Goal: Task Accomplishment & Management: Complete application form

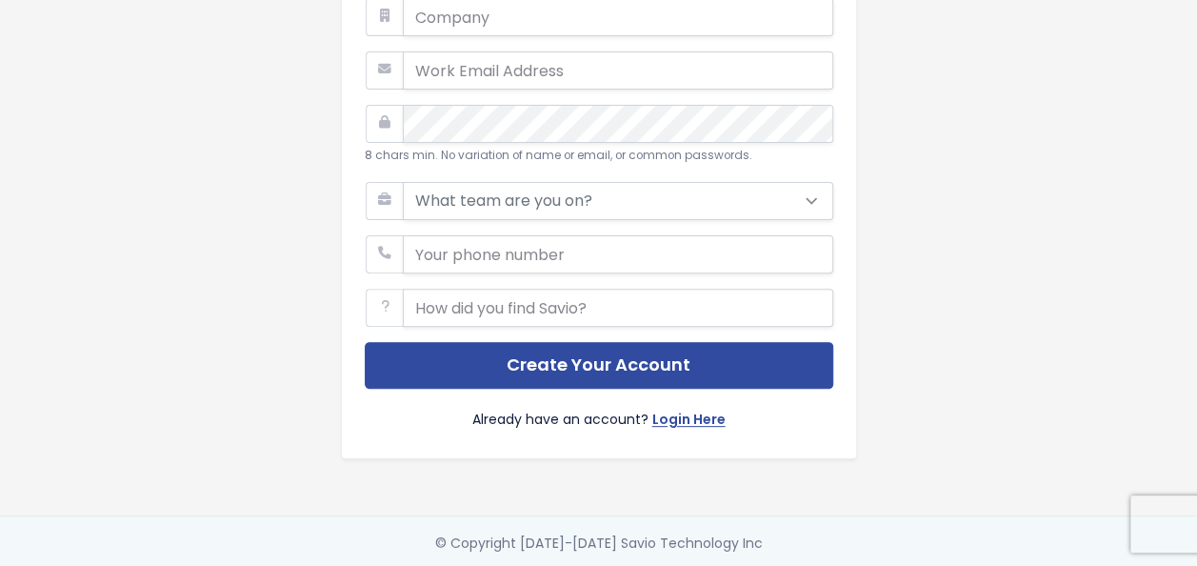
scroll to position [197, 0]
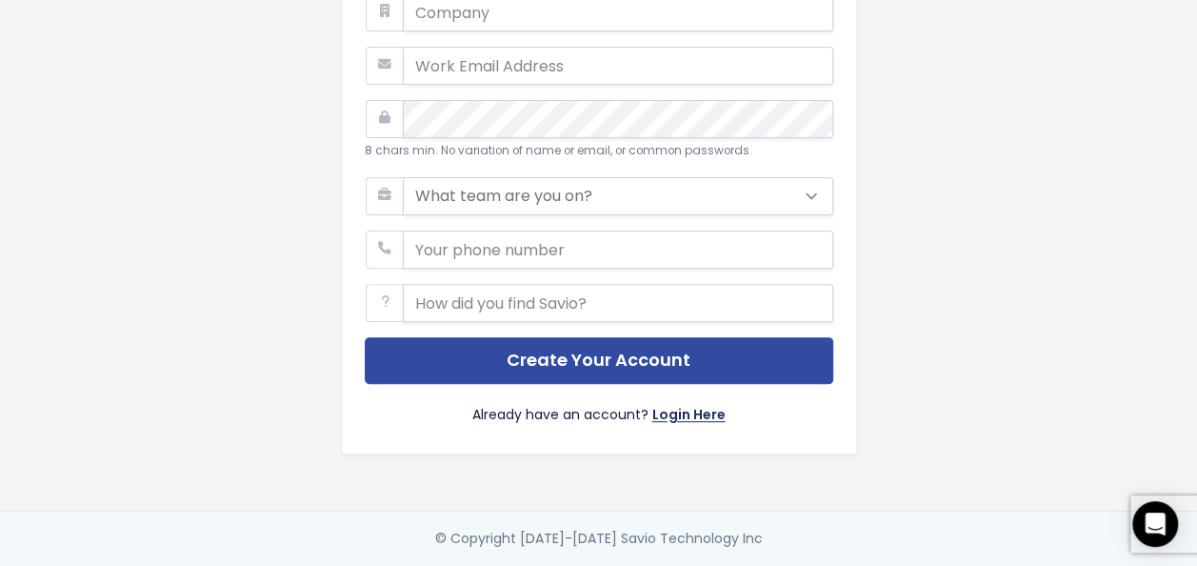
click at [660, 403] on link "Login Here" at bounding box center [688, 417] width 73 height 28
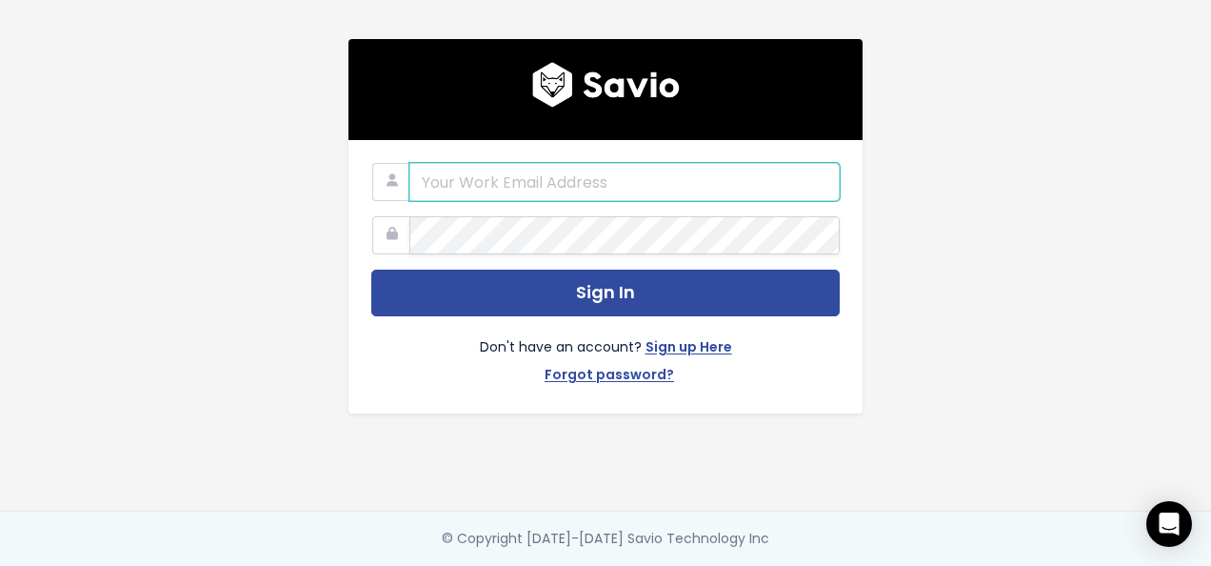
click at [694, 186] on input "email" at bounding box center [625, 182] width 430 height 38
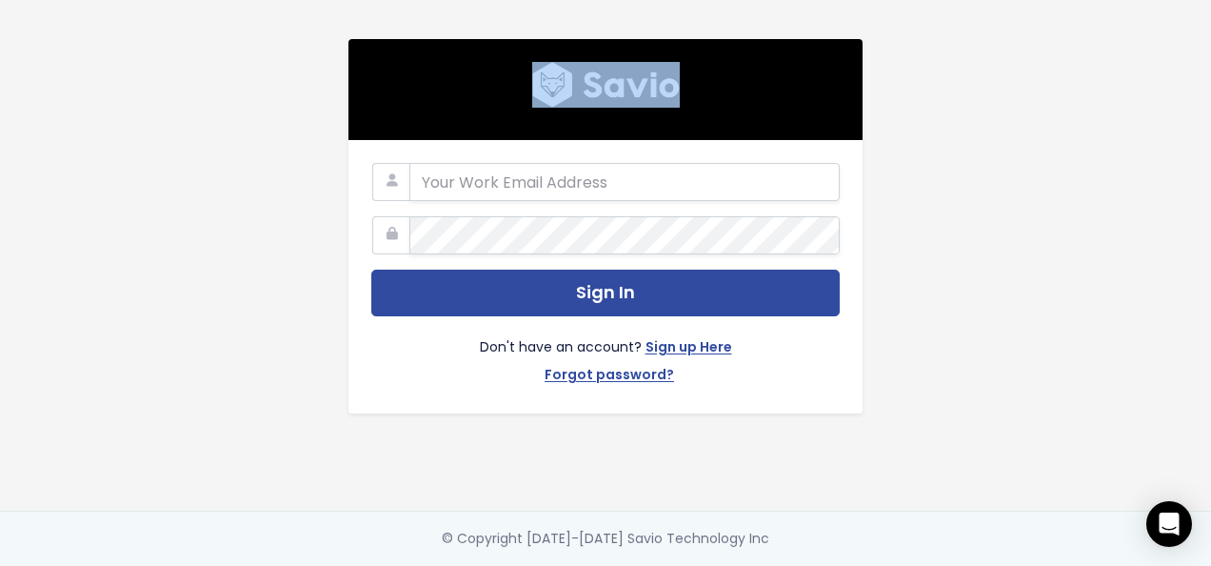
drag, startPoint x: 996, startPoint y: 146, endPoint x: 192, endPoint y: -70, distance: 832.4
click at [192, 0] on html "Sign In Don't have an account? Sign up Here Forgot password? © Copyright 2018-2…" at bounding box center [605, 283] width 1211 height 566
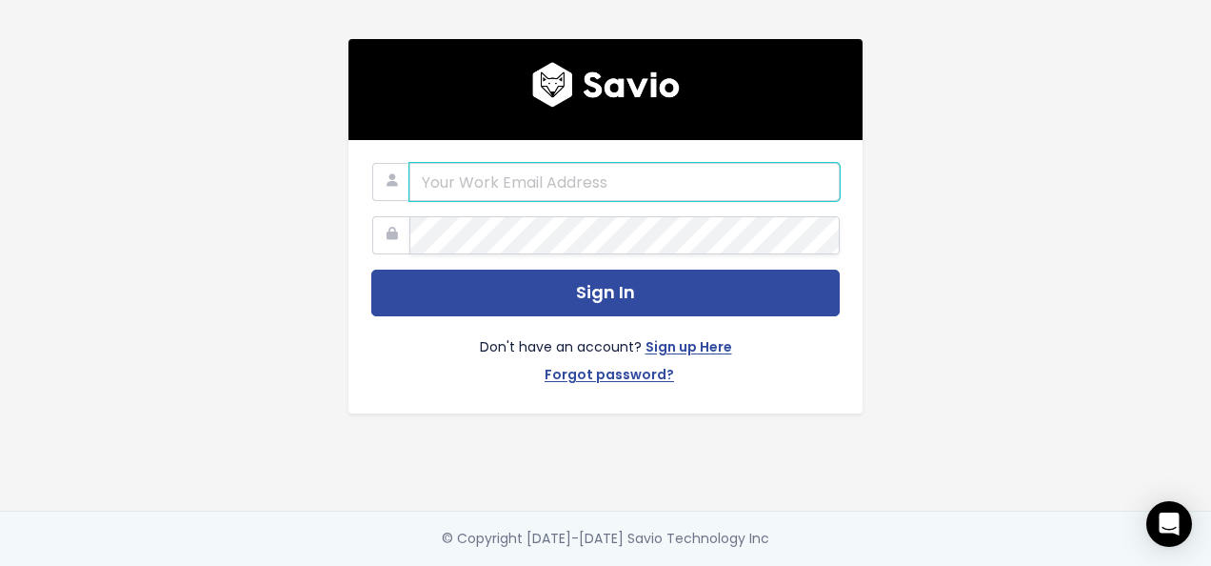
click at [717, 163] on input "email" at bounding box center [625, 182] width 430 height 38
type input "anumkibria@gmail.com"
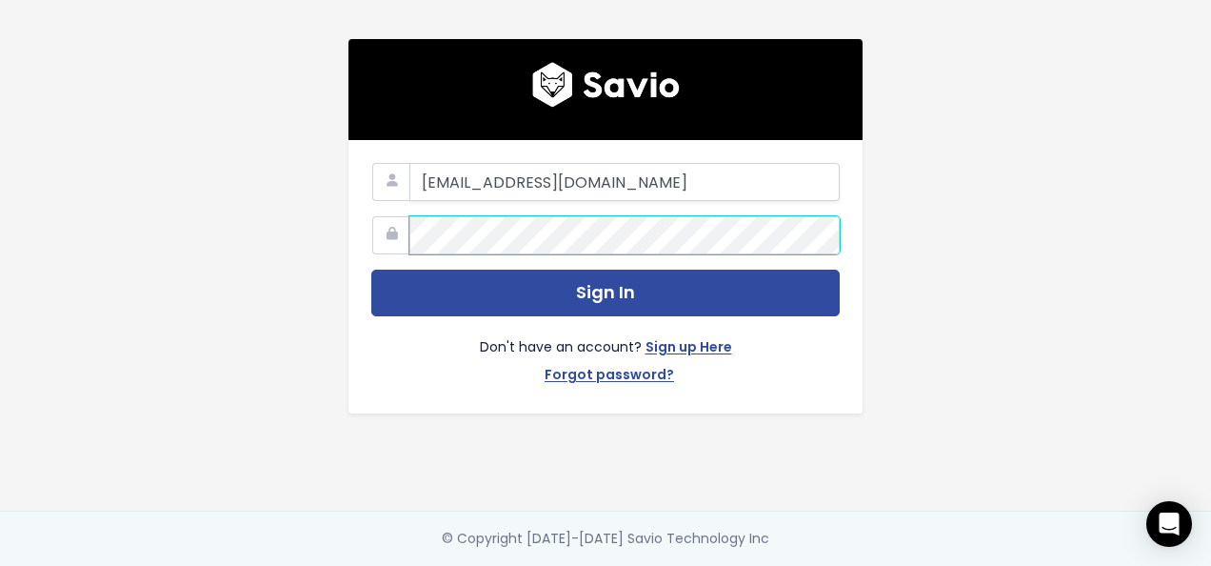
click at [371, 270] on button "Sign In" at bounding box center [605, 293] width 469 height 47
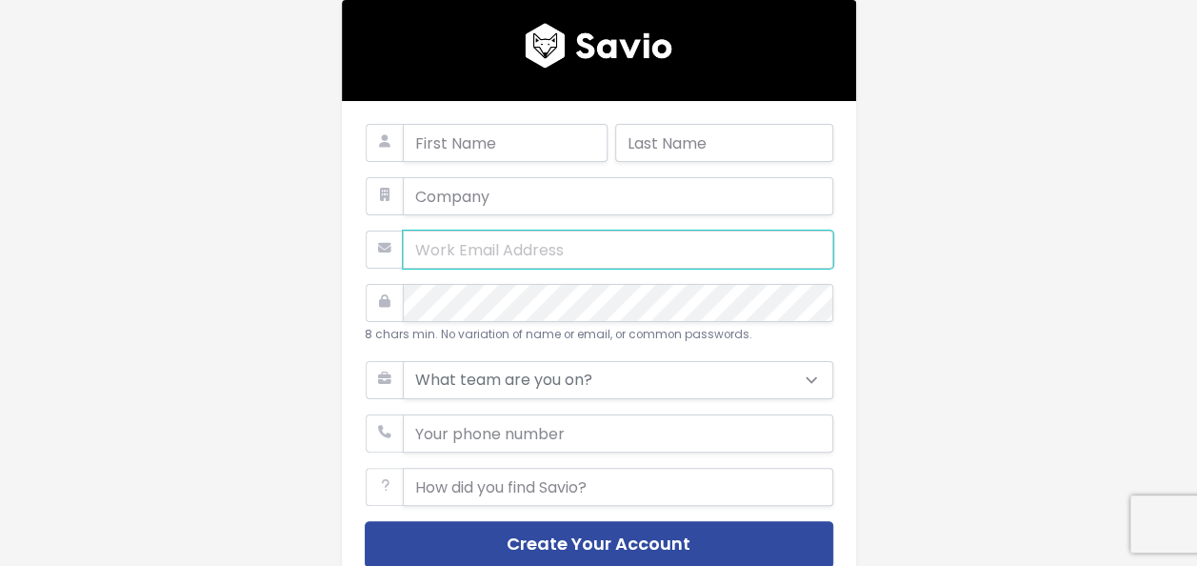
click at [517, 236] on input "email" at bounding box center [618, 249] width 430 height 38
type input "anumkibria@yahoo.com"
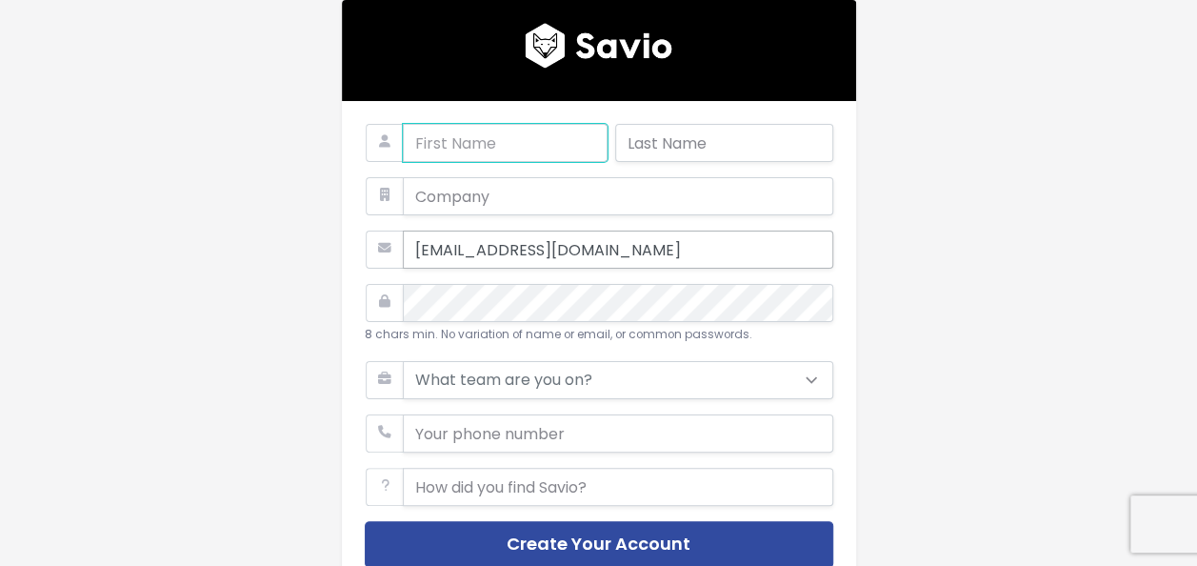
type input "Anum"
type input "Kibria"
type input "0923450050291"
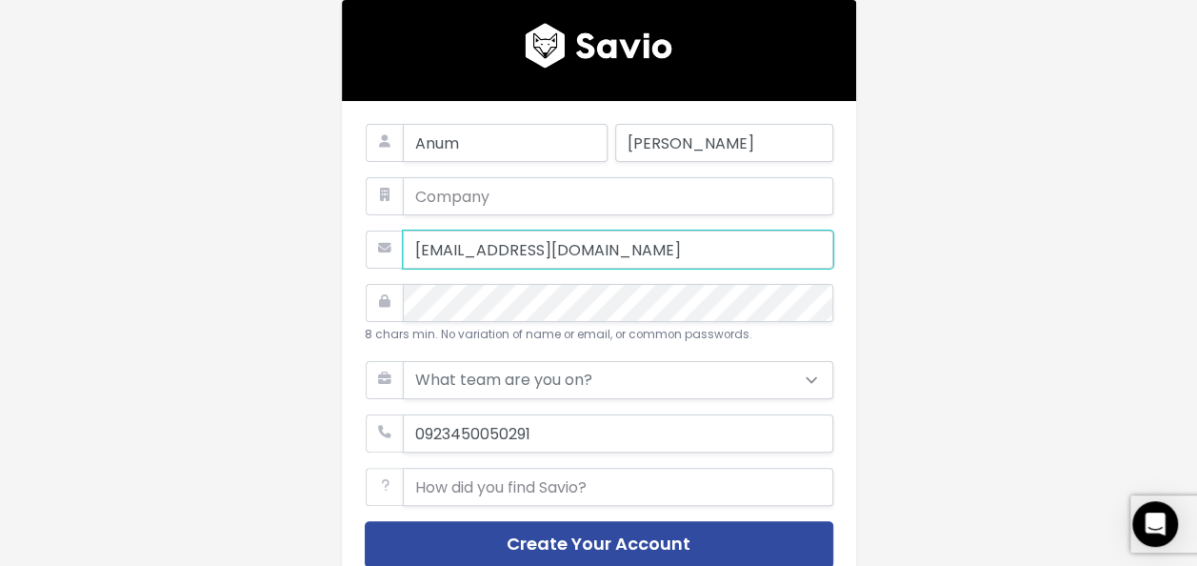
drag, startPoint x: 606, startPoint y: 244, endPoint x: 512, endPoint y: 248, distance: 93.4
click at [512, 248] on input "anumkibria@yahoo.com" at bounding box center [618, 249] width 430 height 38
type input "[EMAIL_ADDRESS][DOMAIN_NAME]"
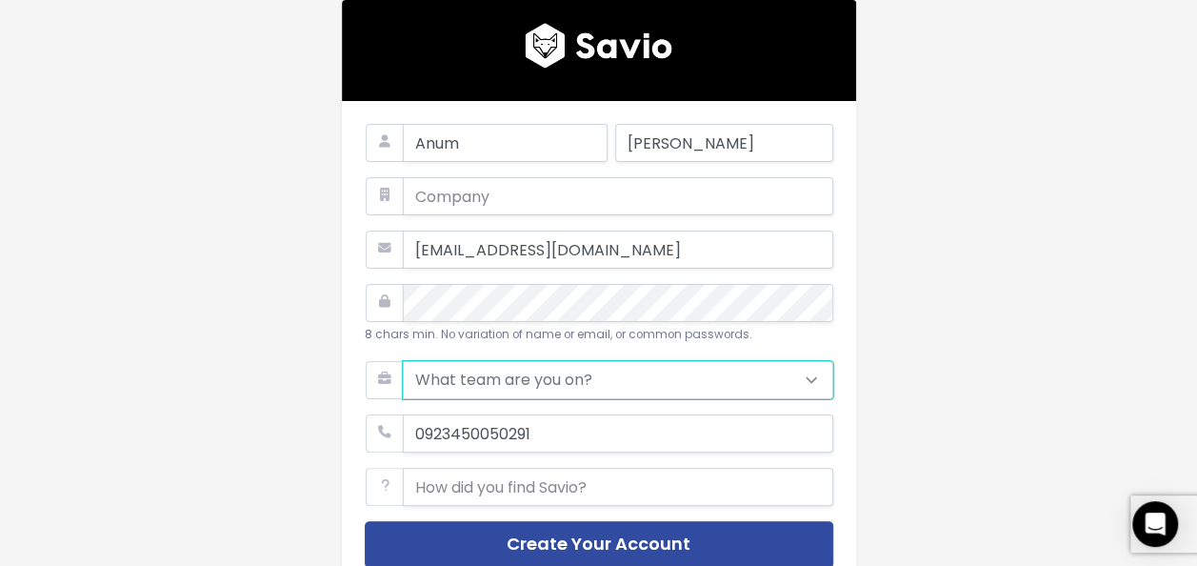
click at [505, 379] on select "What team are you on? Support Product Sales Customer Success Marketing Other" at bounding box center [618, 380] width 430 height 38
select select "PRODUCT"
click at [403, 361] on select "What team are you on? Support Product Sales Customer Success Marketing Other" at bounding box center [618, 380] width 430 height 38
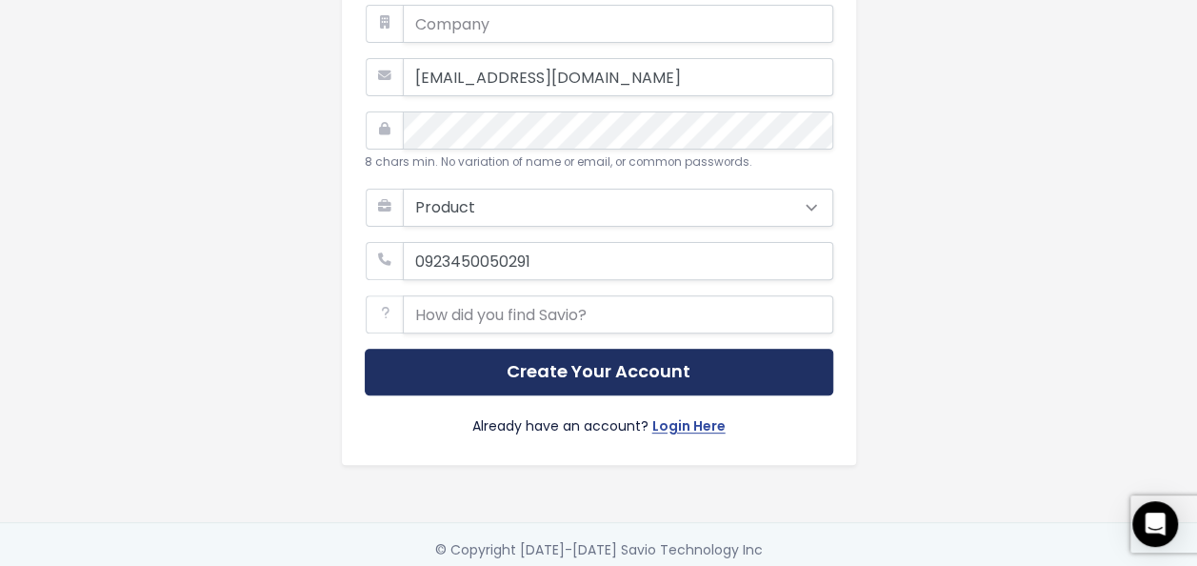
click at [558, 383] on button "Create Your Account" at bounding box center [599, 372] width 469 height 47
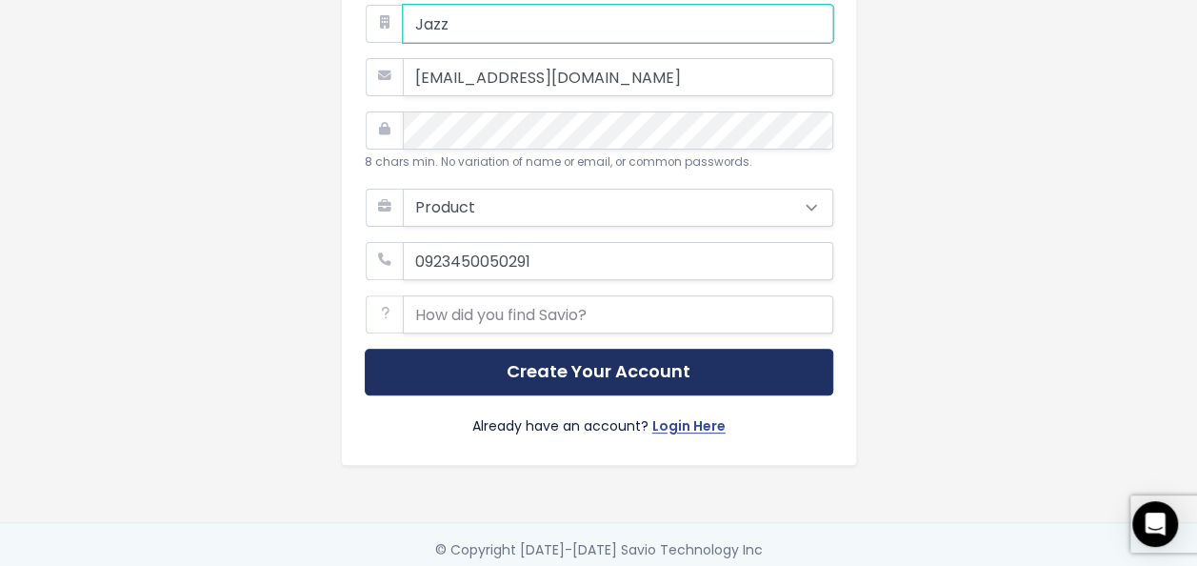
type input "Jazz"
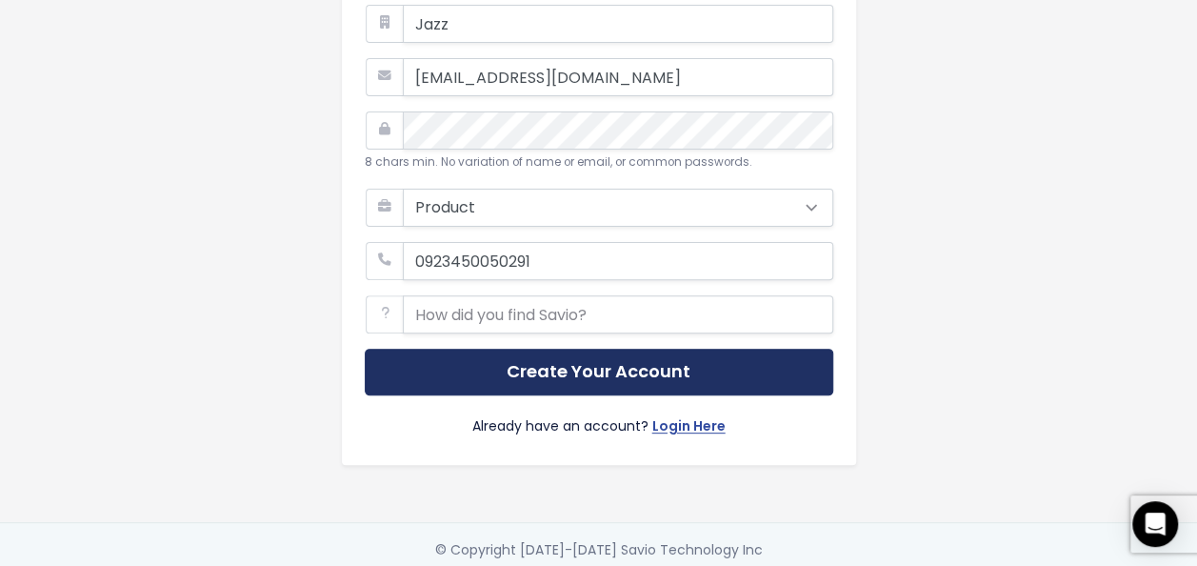
click at [581, 365] on button "Create Your Account" at bounding box center [599, 372] width 469 height 47
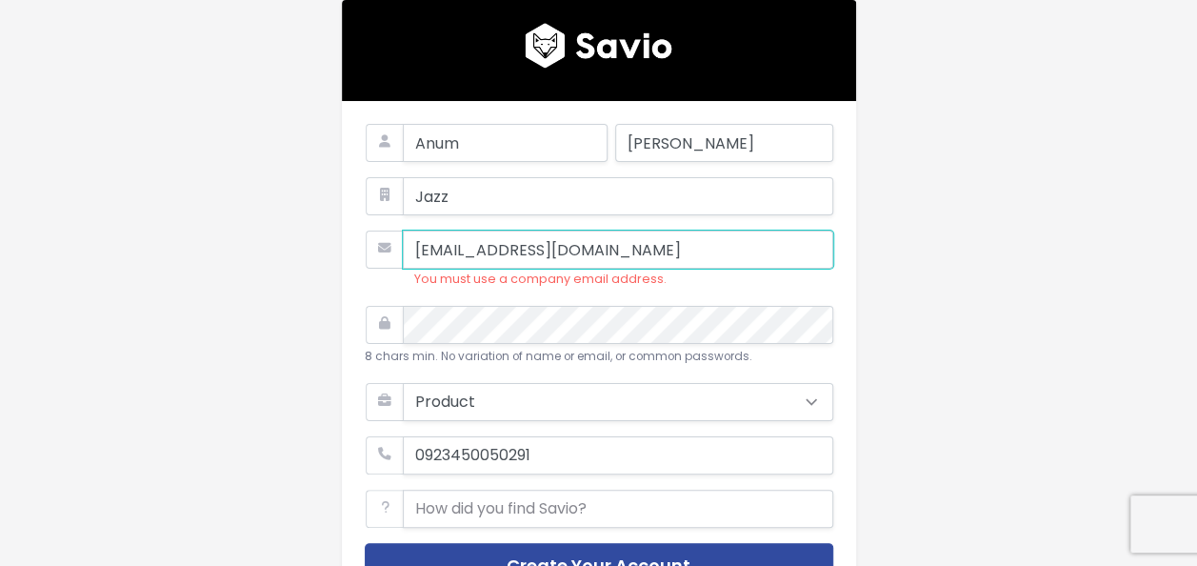
drag, startPoint x: 613, startPoint y: 246, endPoint x: 503, endPoint y: 253, distance: 110.7
click at [503, 253] on input "anumkibria@gmail.com" at bounding box center [618, 249] width 430 height 38
drag, startPoint x: 653, startPoint y: 253, endPoint x: 467, endPoint y: 230, distance: 188.2
click at [467, 230] on form "Anum Kibria Jazz anumkibria@jazz.com.pk You must use a company email address. 8…" at bounding box center [599, 380] width 469 height 512
click at [454, 247] on input "anumkibria@jazz.com.pk" at bounding box center [618, 249] width 430 height 38
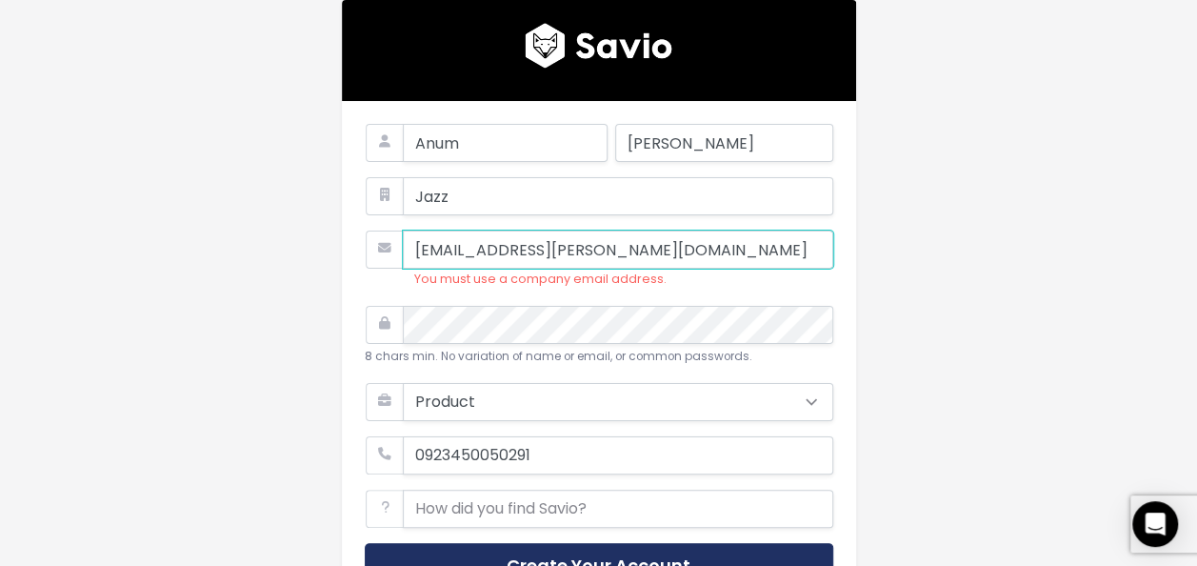
type input "anum.kibria@jazz.com.pk"
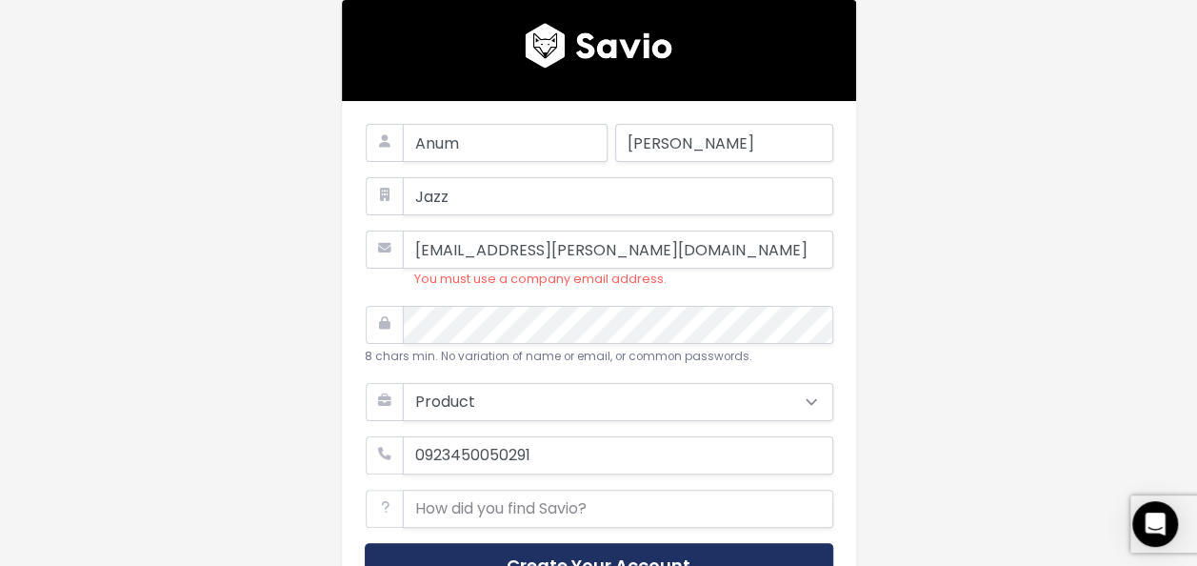
click at [564, 557] on button "Create Your Account" at bounding box center [599, 566] width 469 height 47
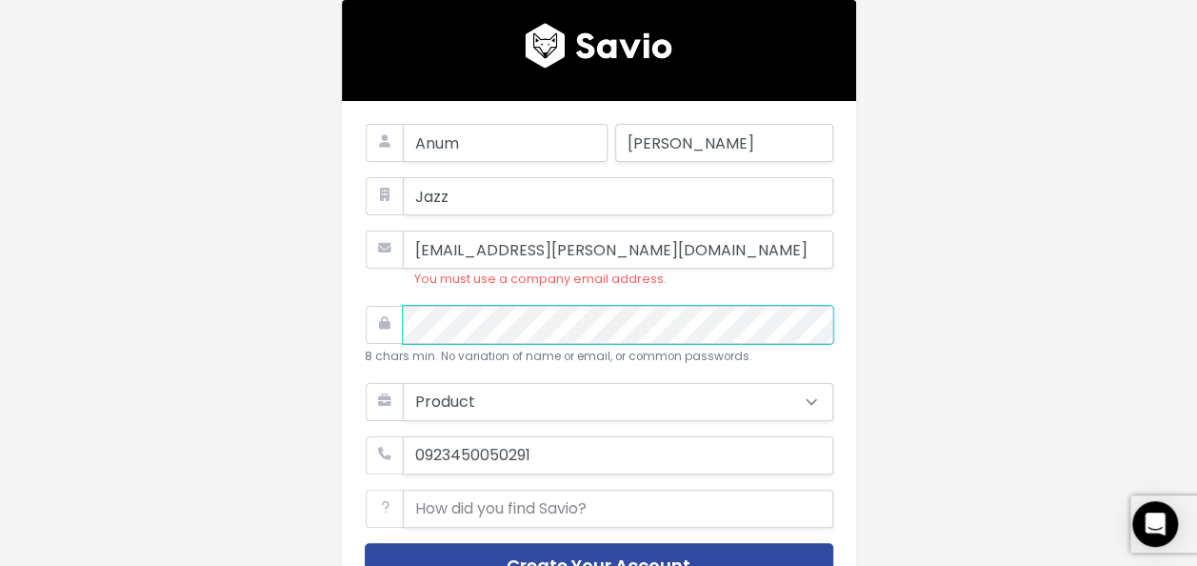
scroll to position [219, 0]
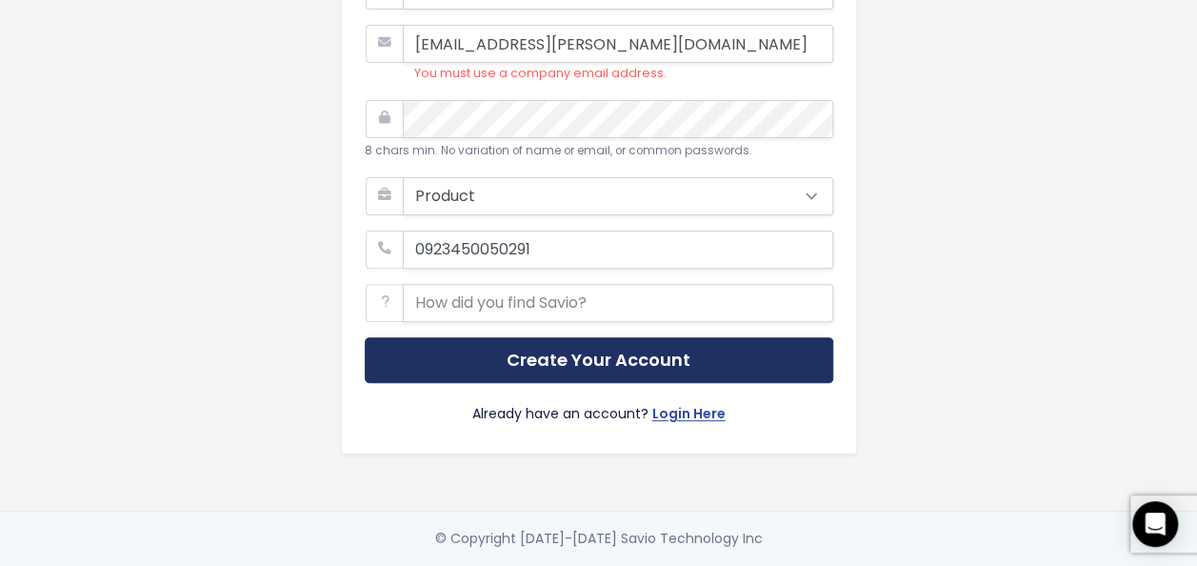
click at [697, 343] on button "Create Your Account" at bounding box center [599, 360] width 469 height 47
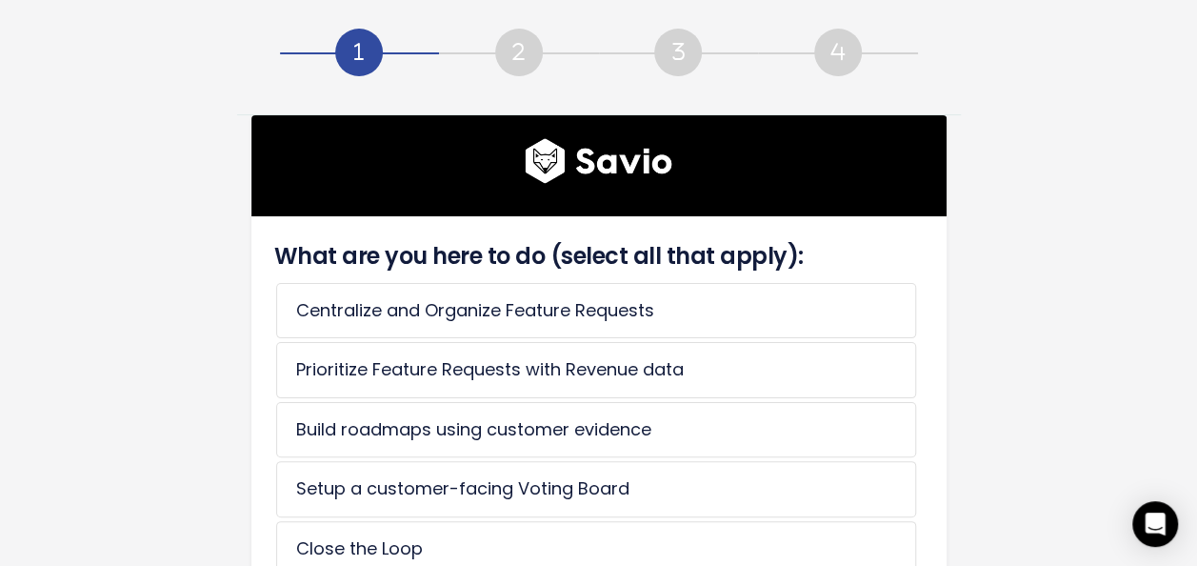
click at [506, 72] on li at bounding box center [519, 57] width 160 height 57
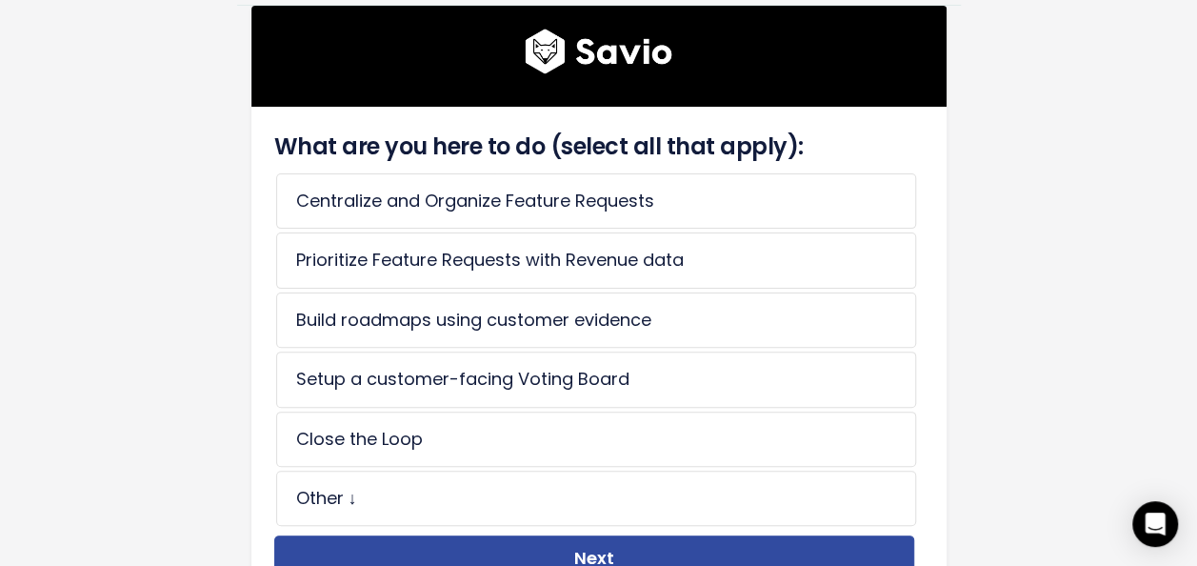
scroll to position [125, 0]
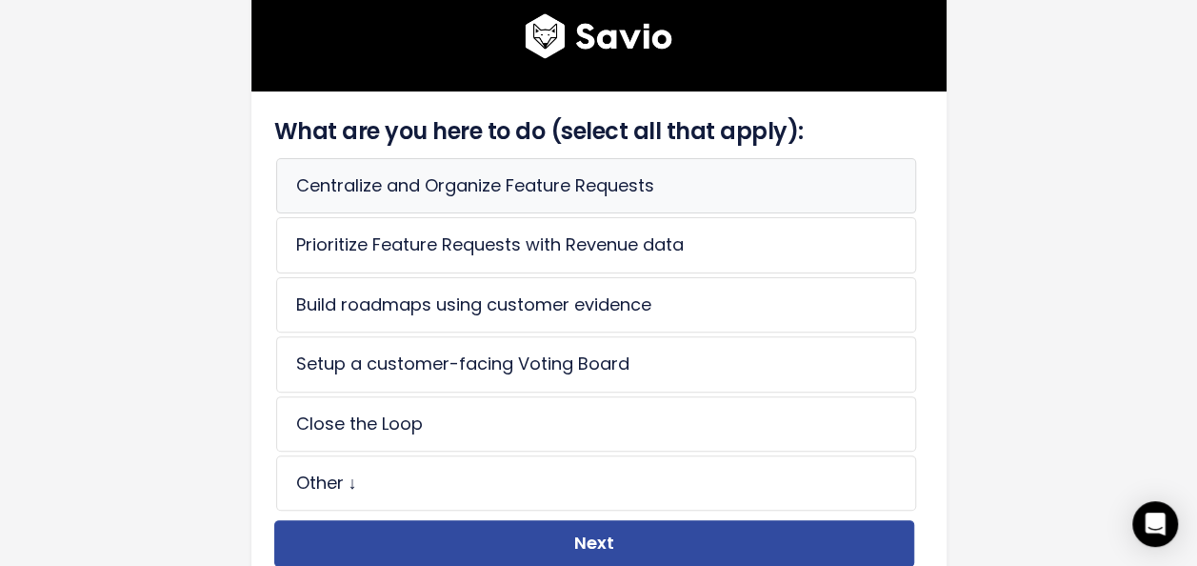
click at [504, 179] on li "Centralize and Organize Feature Requests" at bounding box center [596, 185] width 640 height 55
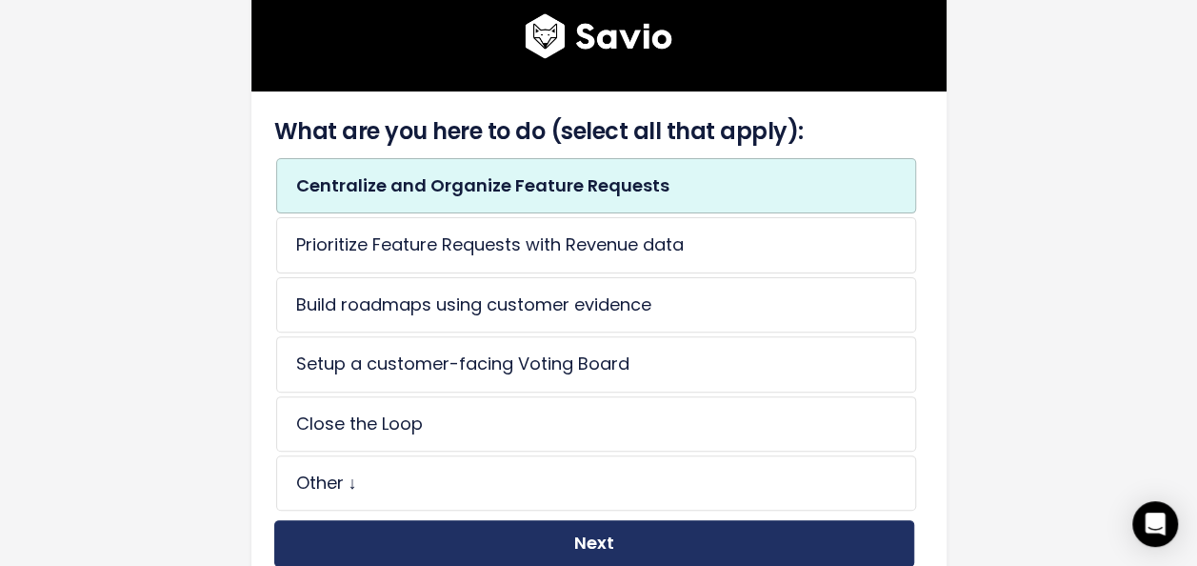
click at [495, 530] on button "Next" at bounding box center [594, 543] width 640 height 47
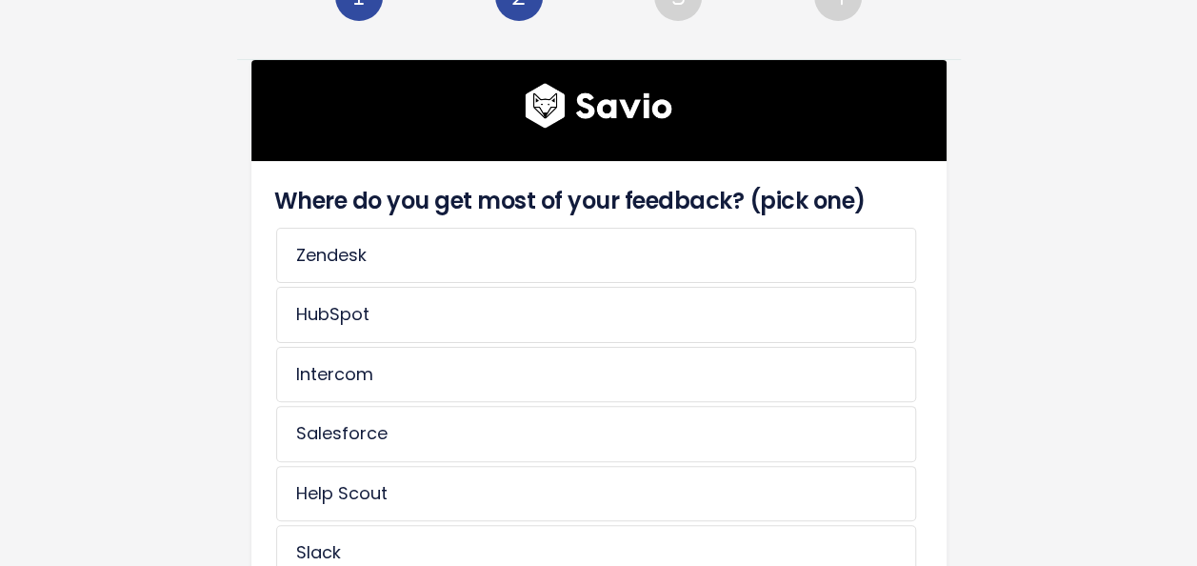
scroll to position [51, 0]
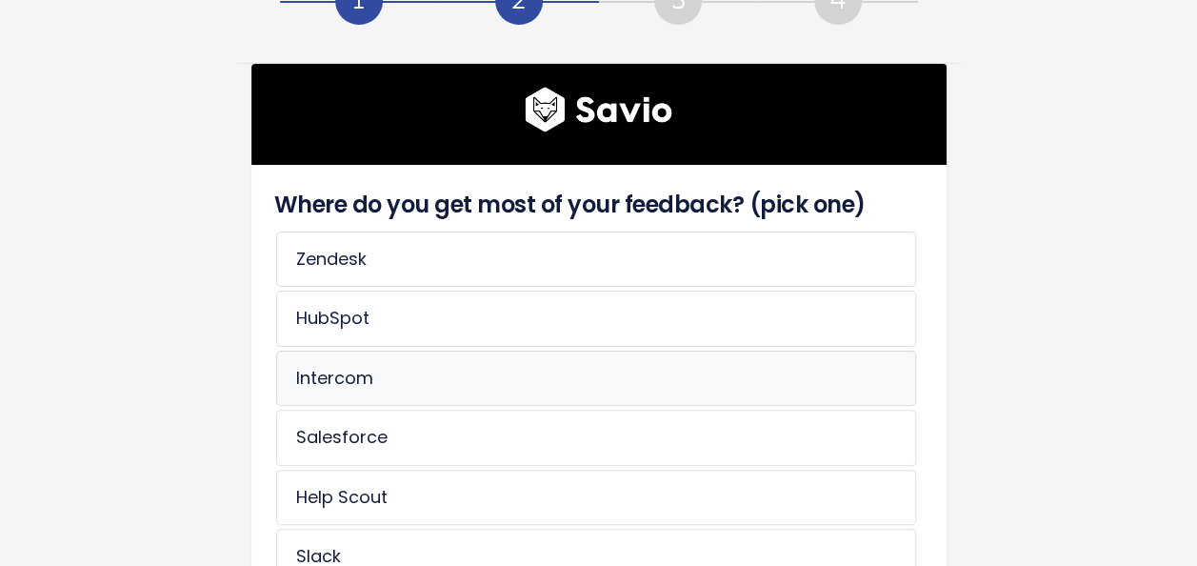
click at [672, 370] on li "Intercom" at bounding box center [596, 377] width 640 height 55
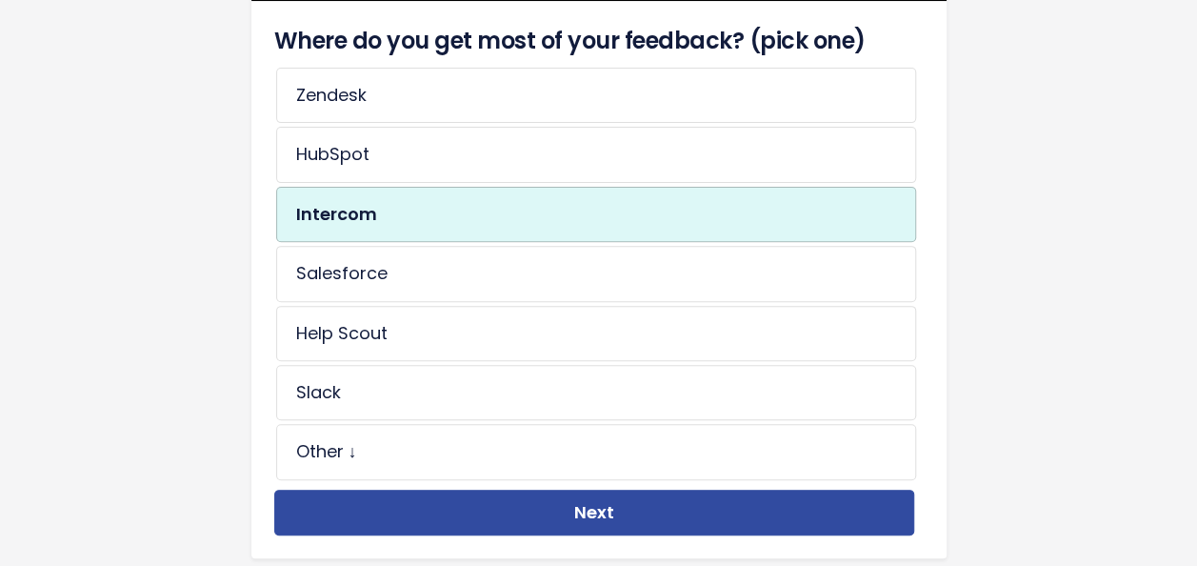
scroll to position [253, 0]
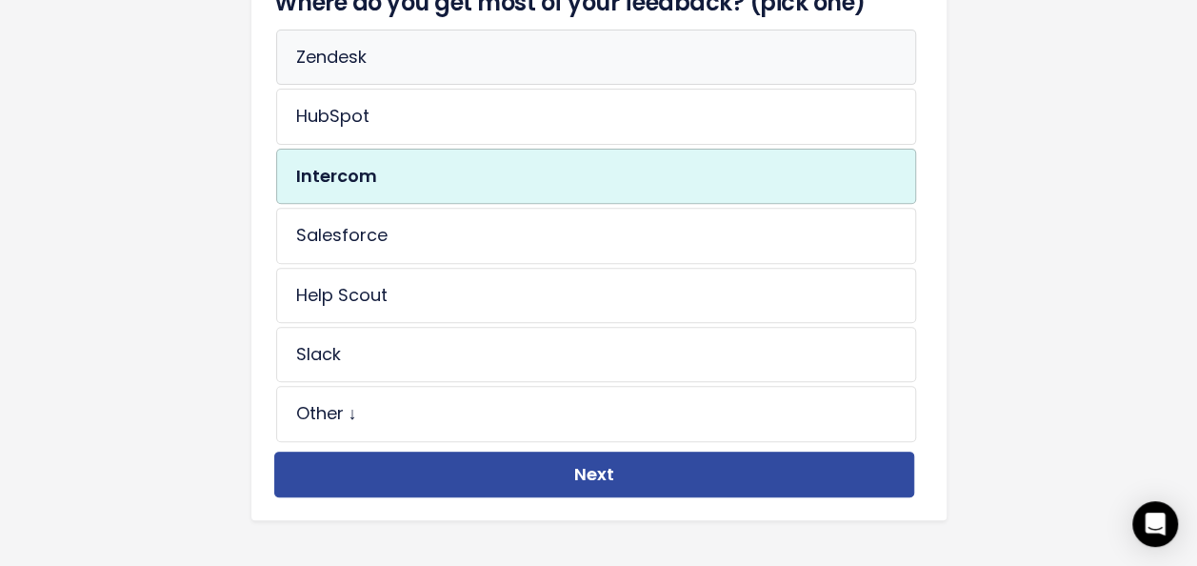
click at [421, 70] on li "Zendesk" at bounding box center [596, 57] width 640 height 55
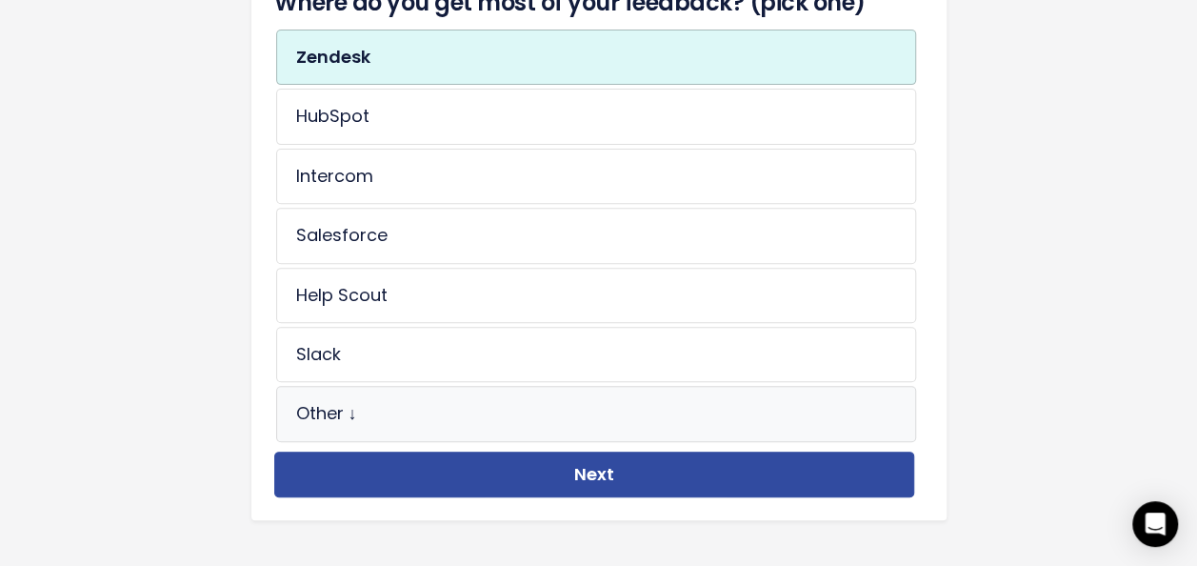
click at [360, 393] on li "Other ↓" at bounding box center [596, 413] width 640 height 55
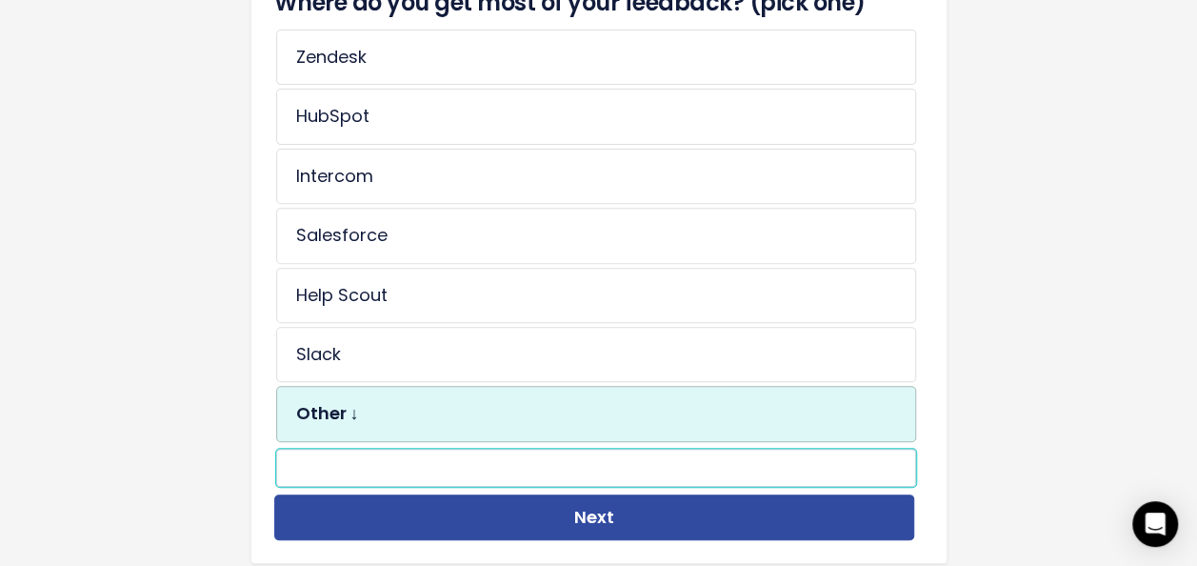
click at [478, 457] on input "text" at bounding box center [596, 468] width 640 height 38
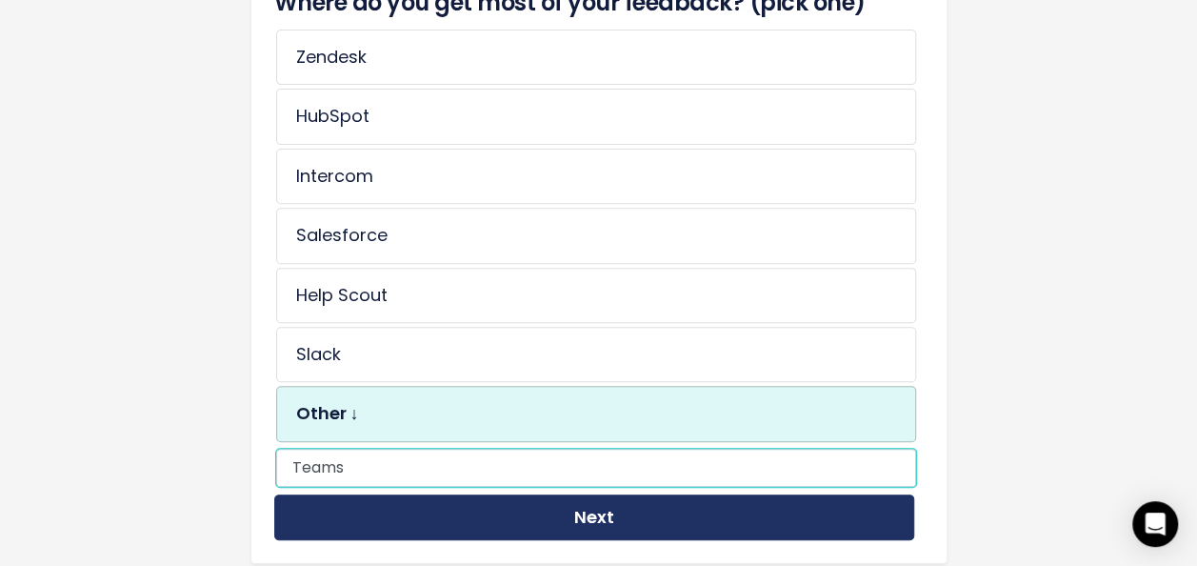
type input "Teams"
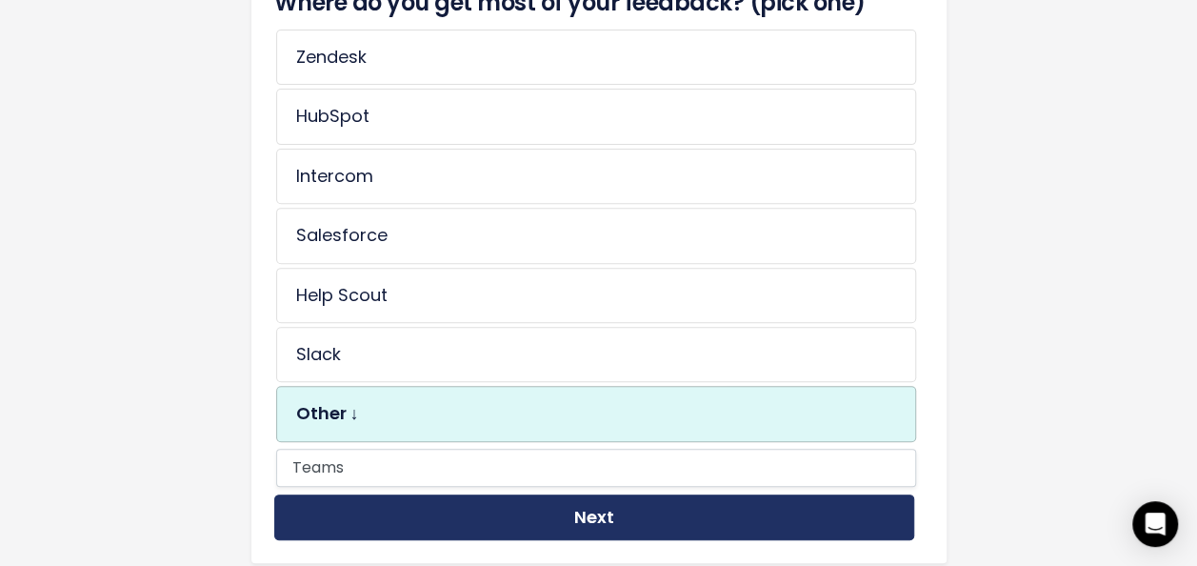
click at [459, 516] on button "Next" at bounding box center [594, 517] width 640 height 47
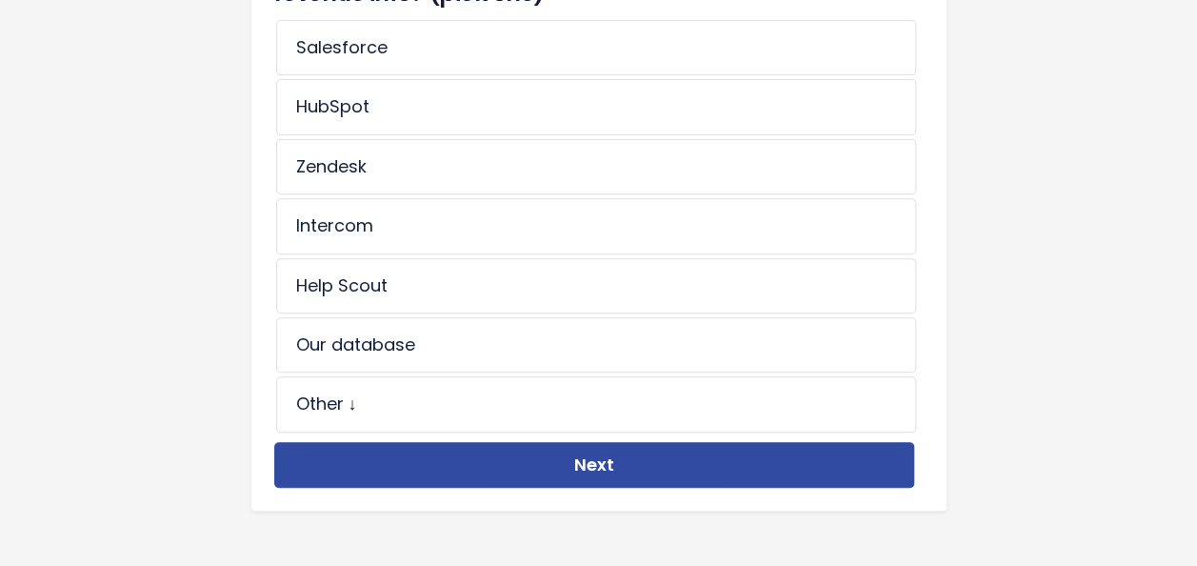
scroll to position [301, 0]
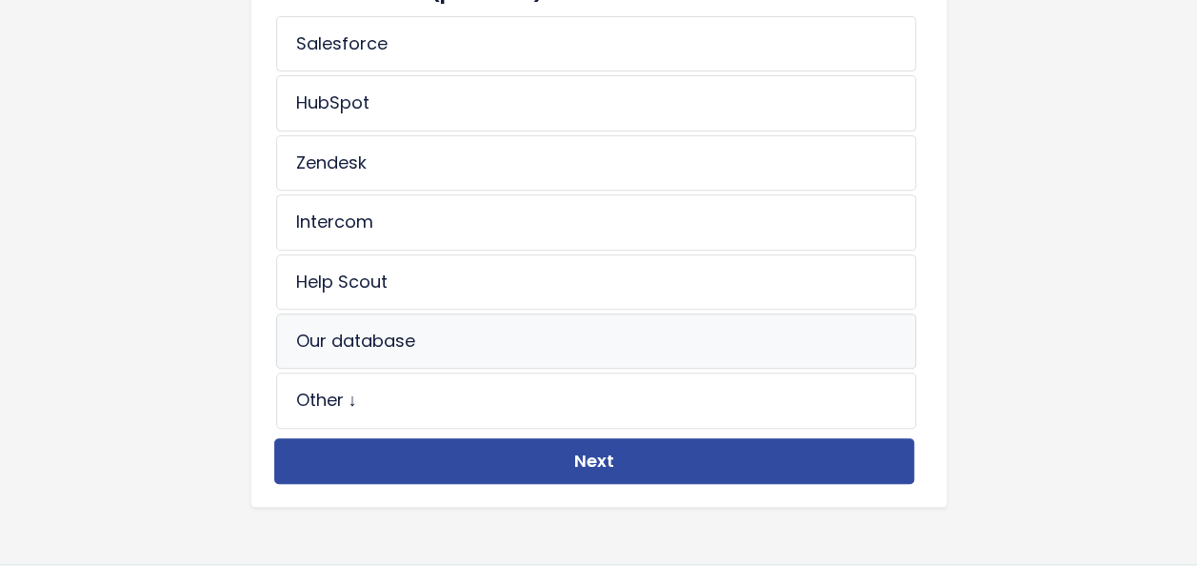
click at [551, 330] on li "Our database" at bounding box center [596, 340] width 640 height 55
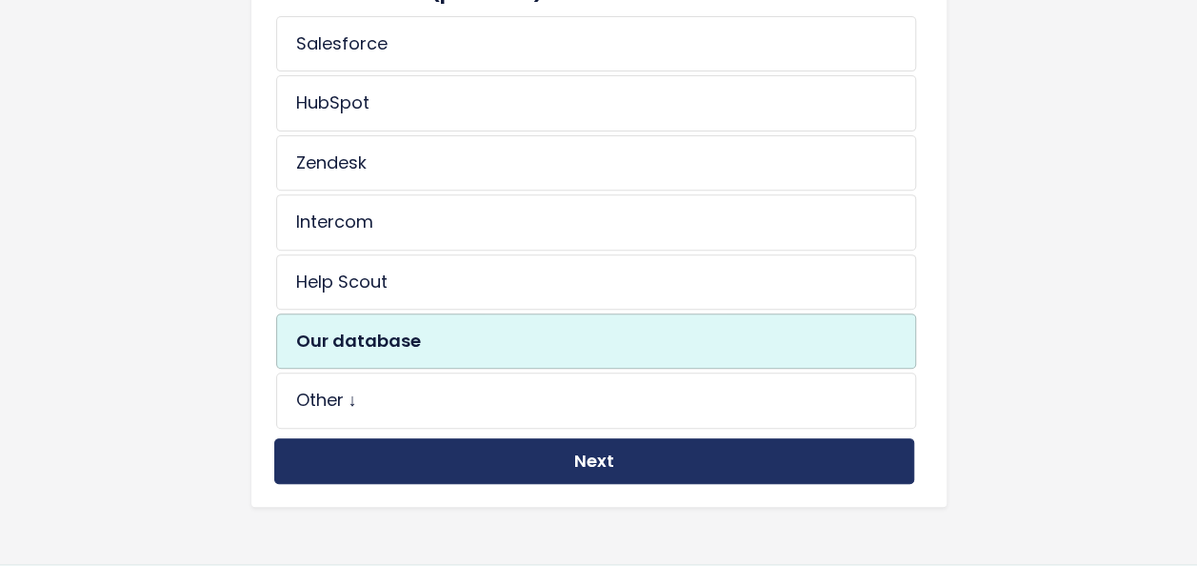
click at [519, 459] on button "Next" at bounding box center [594, 461] width 640 height 47
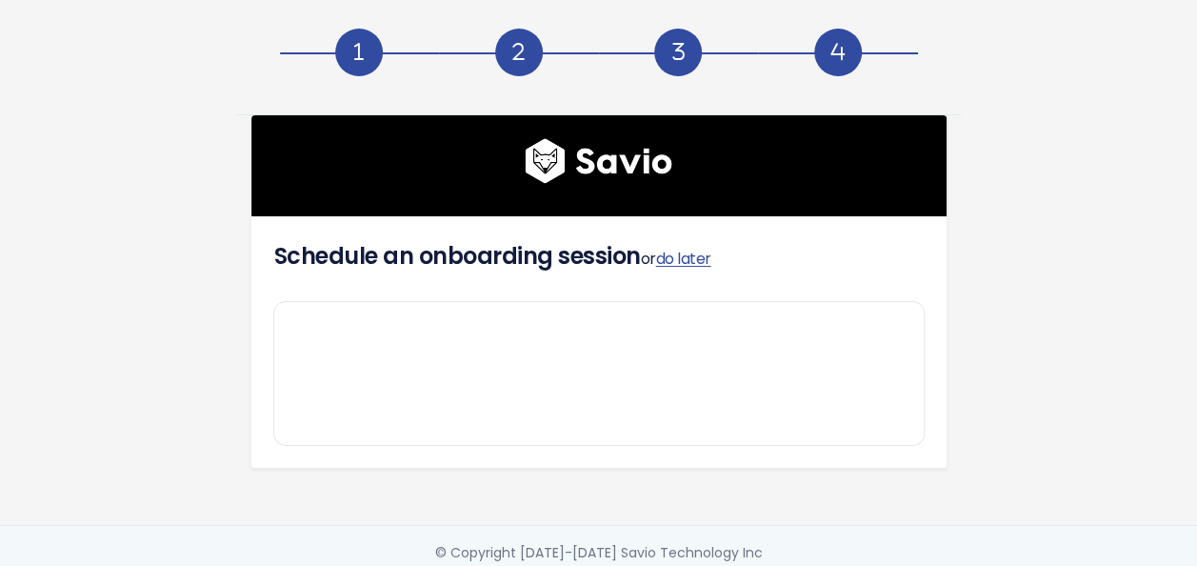
scroll to position [29, 0]
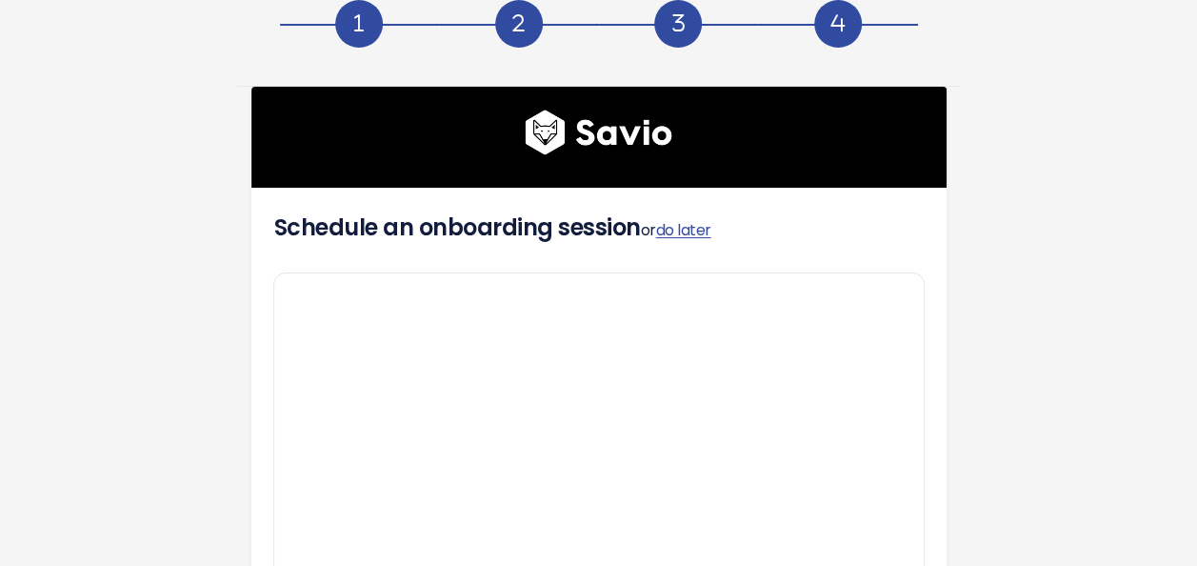
click at [671, 240] on h4 "Schedule an onboarding session or do later" at bounding box center [599, 227] width 650 height 34
click at [676, 229] on link "do later" at bounding box center [683, 230] width 55 height 22
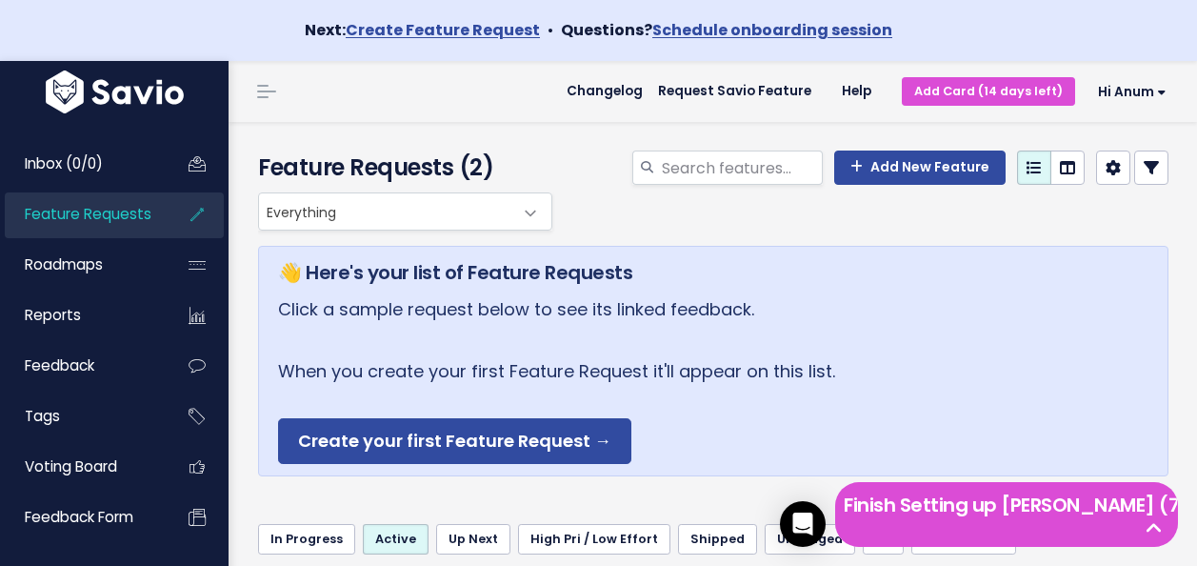
scroll to position [42, 0]
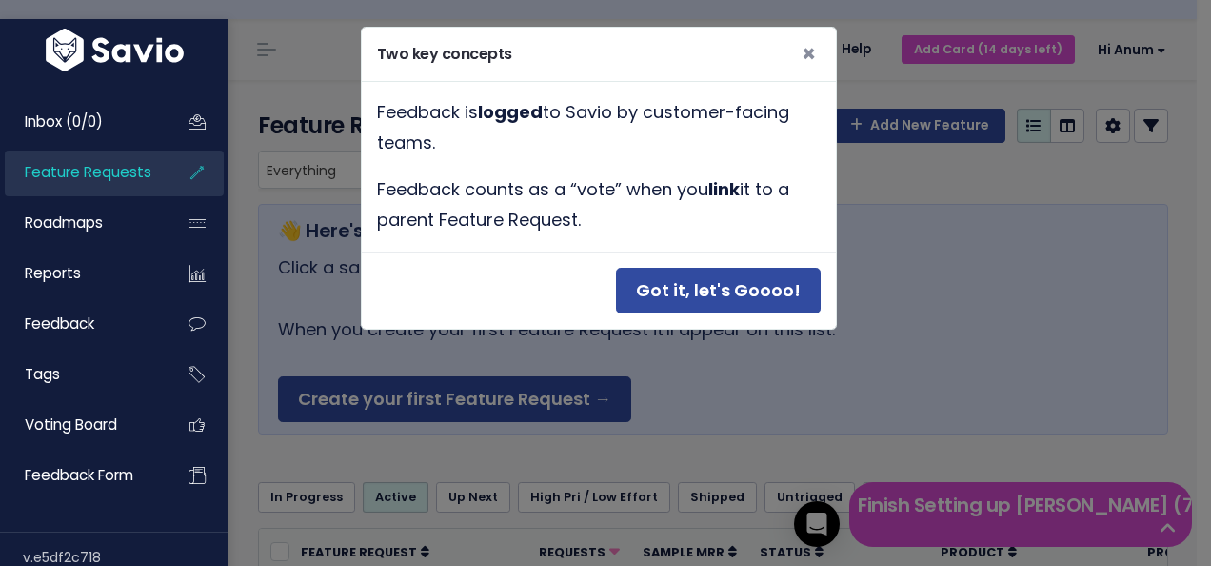
click at [1196, 101] on html "Next: Create Feature Request • Questions? Schedule onboarding session Inbox (0/…" at bounding box center [605, 241] width 1211 height 566
click at [811, 59] on span "×" at bounding box center [809, 53] width 14 height 31
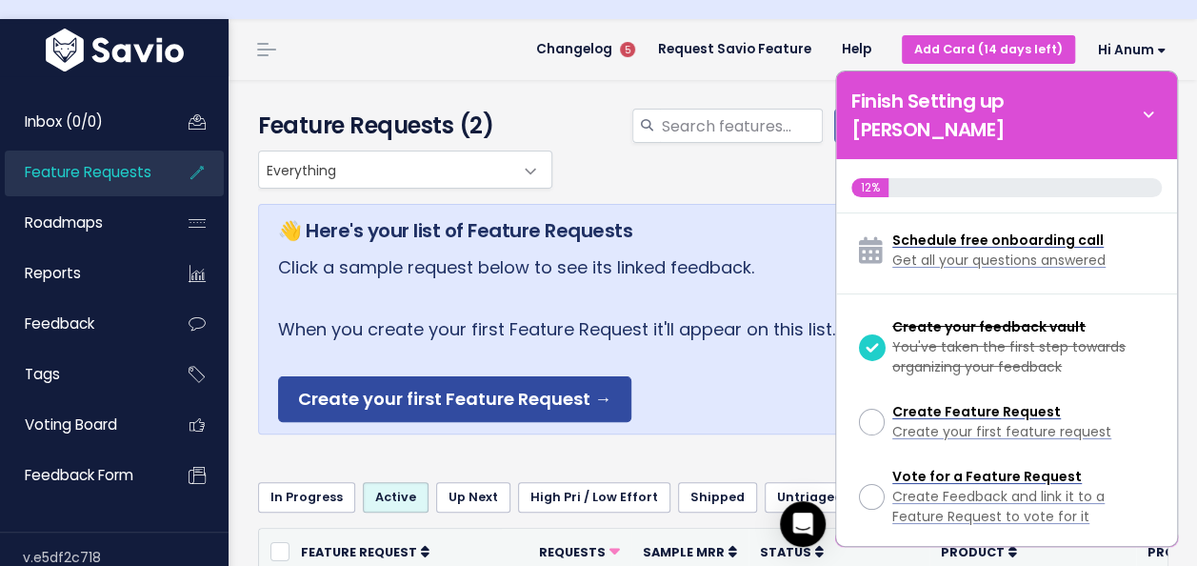
scroll to position [86, 0]
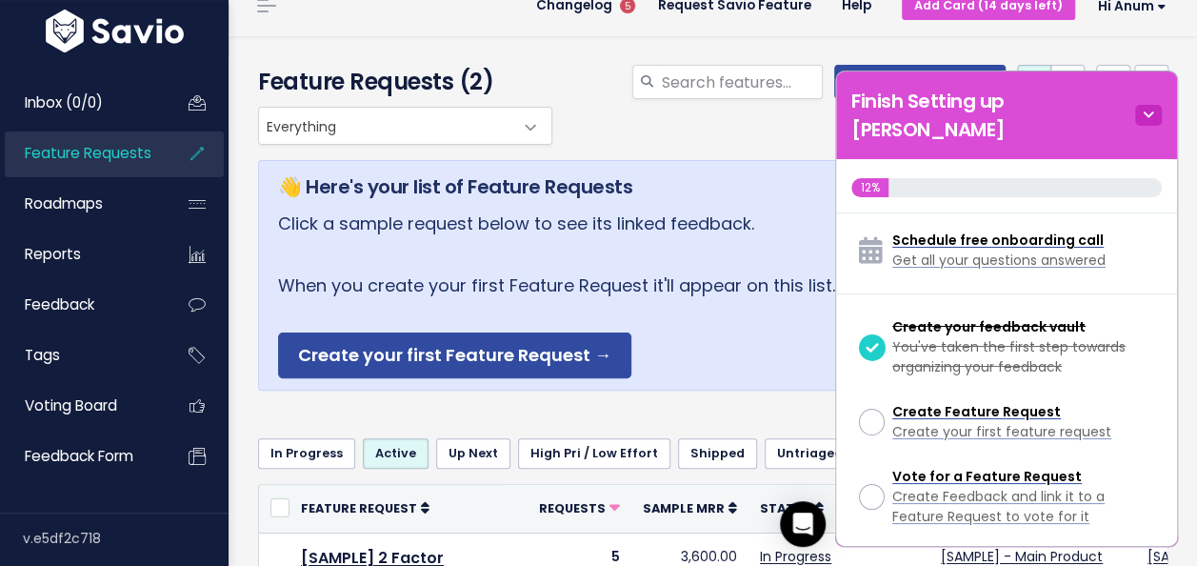
click at [1146, 105] on icon at bounding box center [1148, 115] width 27 height 21
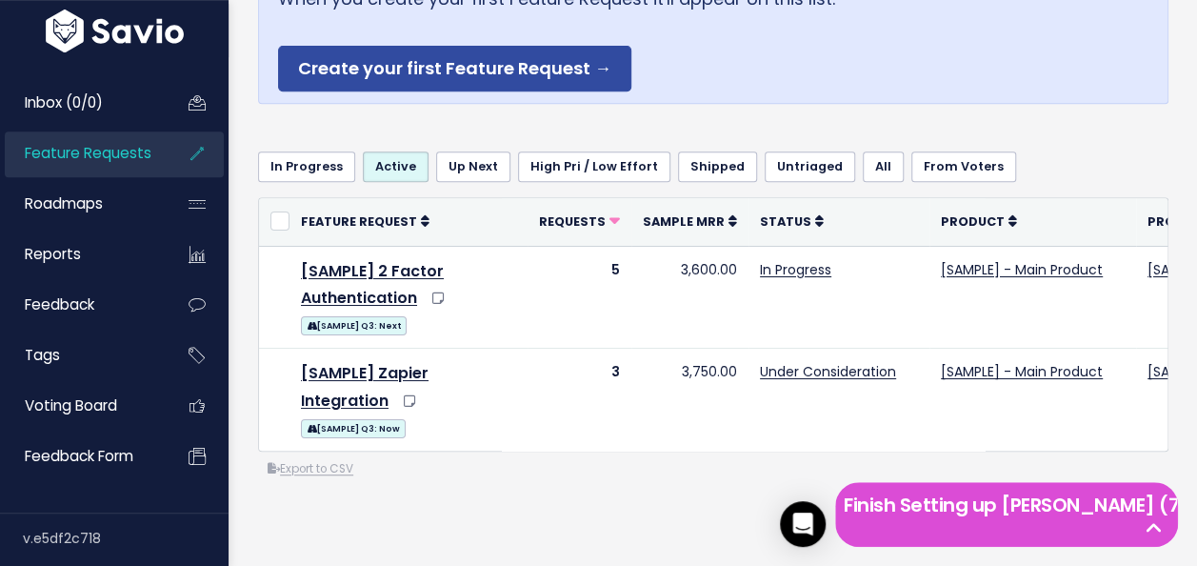
scroll to position [370, 0]
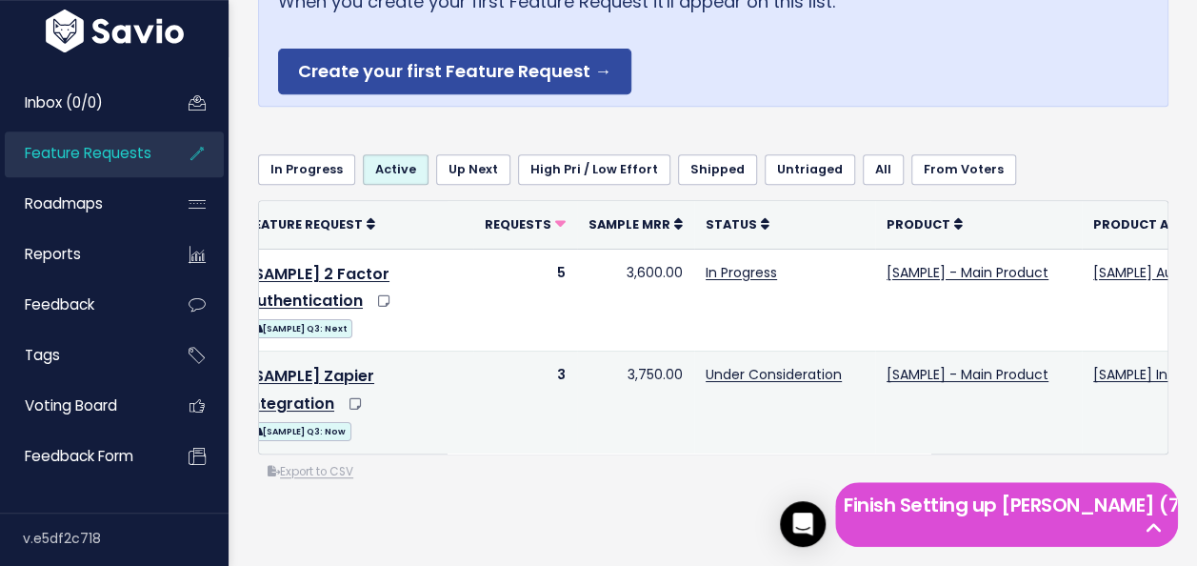
drag, startPoint x: 755, startPoint y: 467, endPoint x: 1149, endPoint y: 423, distance: 395.8
click at [1149, 423] on div "or Cancel Feature Request Requests Sample MRR Status Product Product Area Prior…" at bounding box center [713, 341] width 911 height 282
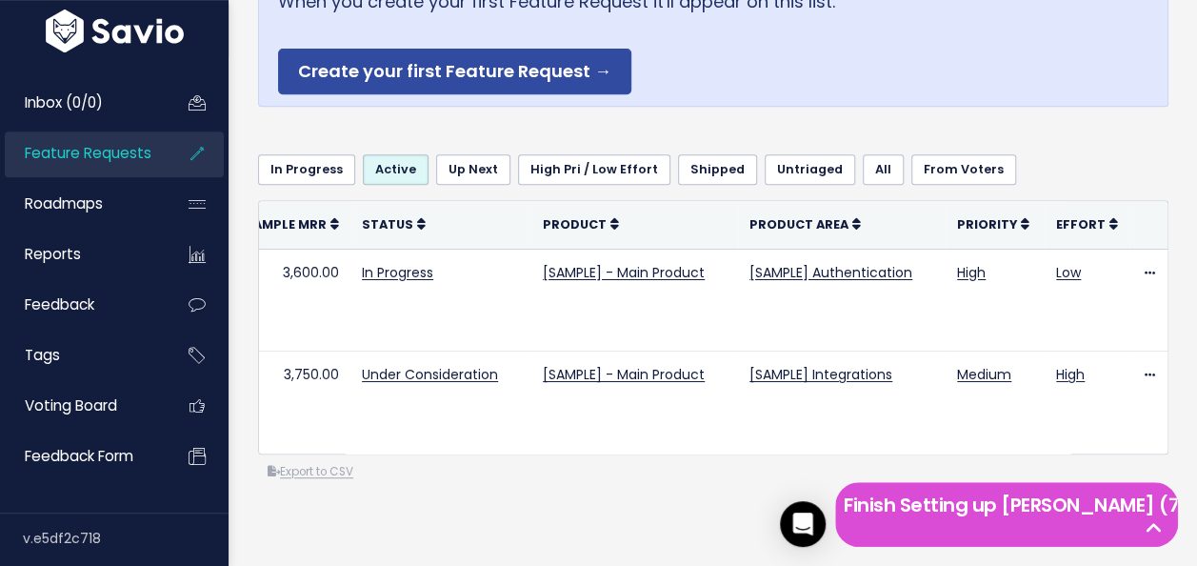
scroll to position [0, 399]
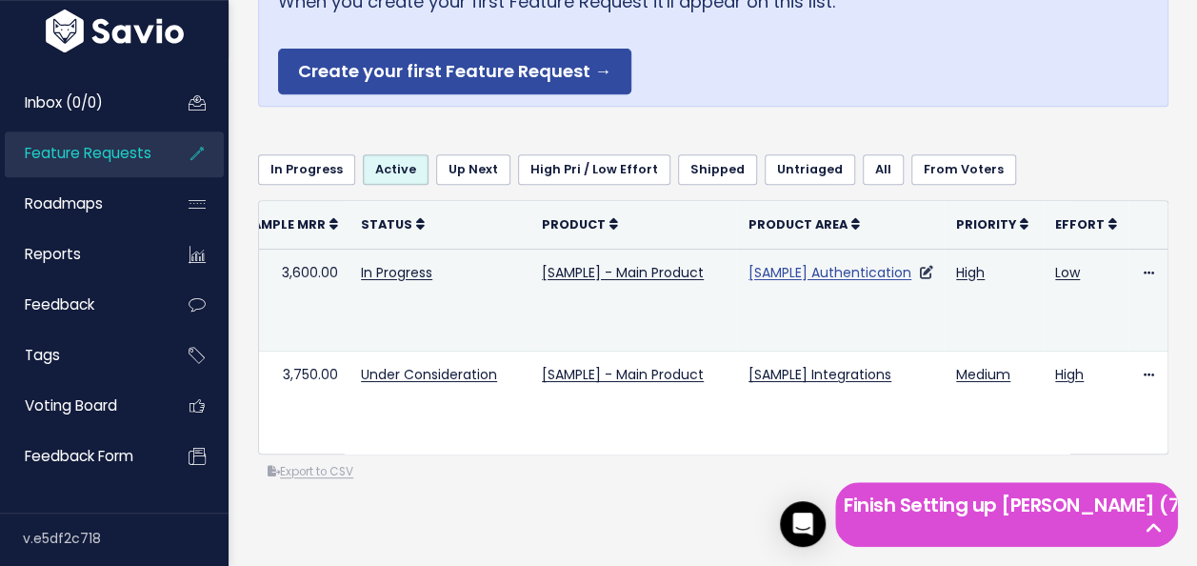
click at [829, 270] on link "[SAMPLE] Authentication" at bounding box center [830, 272] width 163 height 19
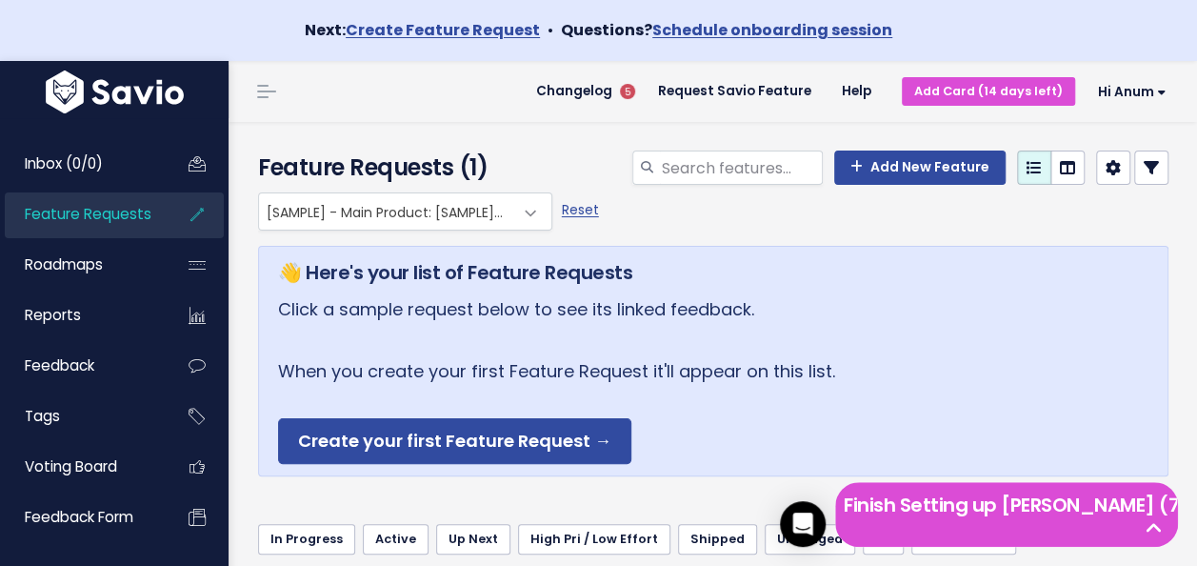
click at [149, 213] on span "Feature Requests" at bounding box center [88, 214] width 127 height 20
